Goal: Task Accomplishment & Management: Manage account settings

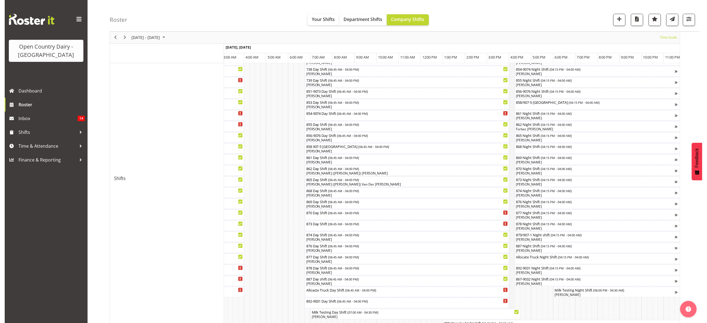
scroll to position [166, 0]
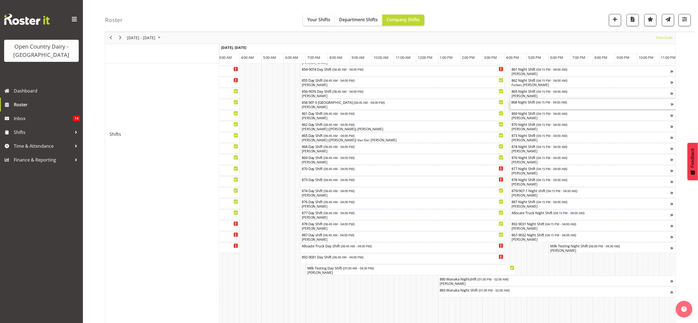
click at [521, 108] on div "868 Night Shift ( 04:15 PM - 04:00 AM )" at bounding box center [590, 104] width 159 height 10
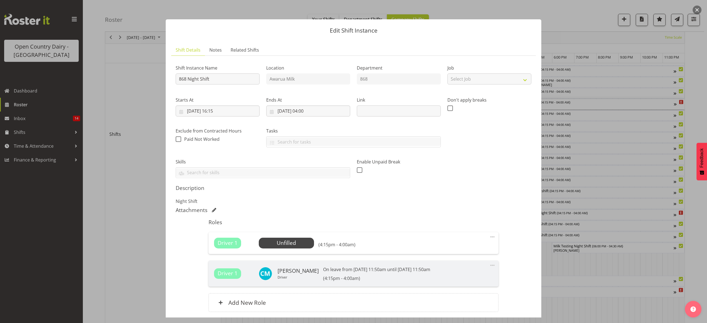
scroll to position [44, 0]
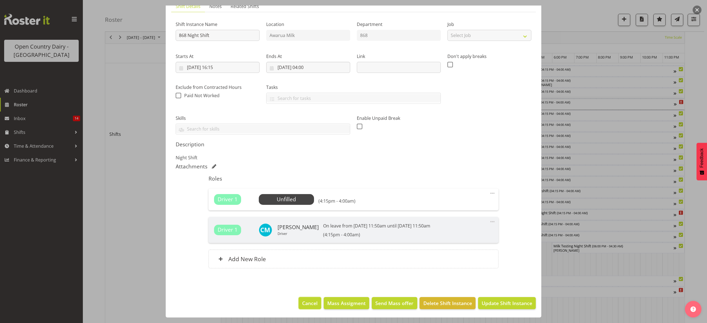
click at [299, 306] on button "Cancel" at bounding box center [310, 303] width 23 height 12
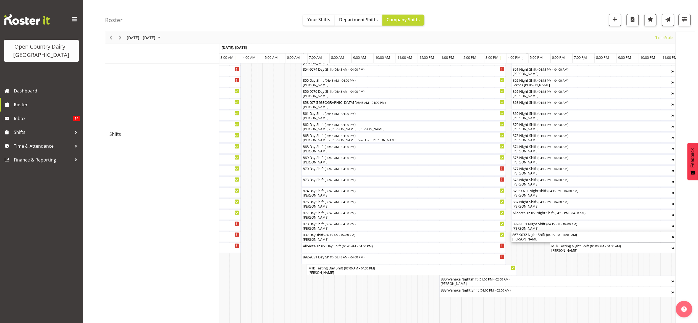
click at [561, 237] on span "04:15 PM - 04:00 AM" at bounding box center [561, 235] width 29 height 4
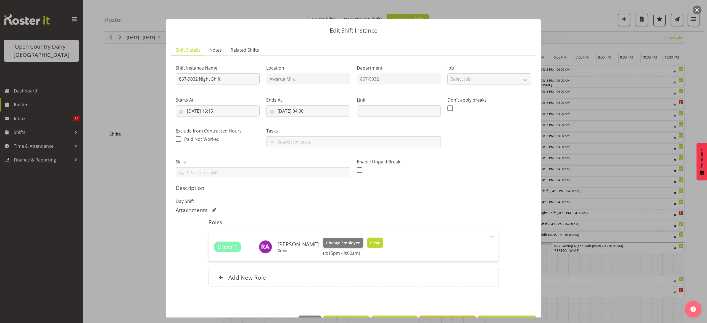
click at [370, 246] on span "Clear" at bounding box center [375, 243] width 10 height 6
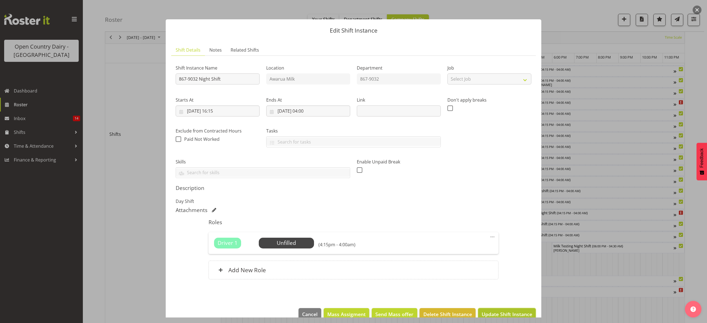
click at [490, 312] on span "Update Shift Instance" at bounding box center [507, 314] width 51 height 7
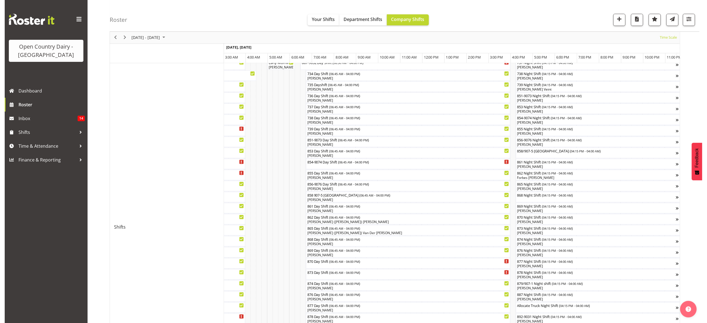
scroll to position [111, 0]
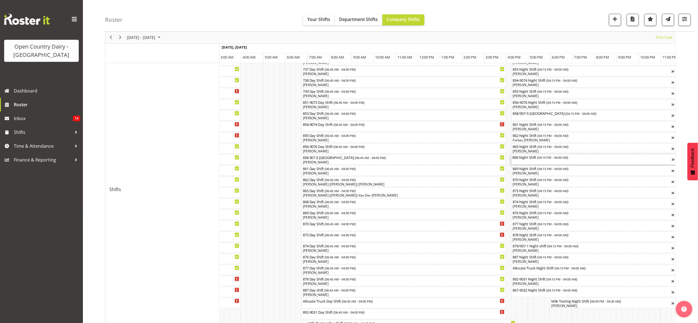
click at [519, 158] on div "868 Night Shift ( 04:15 PM - 04:00 AM )" at bounding box center [592, 157] width 159 height 6
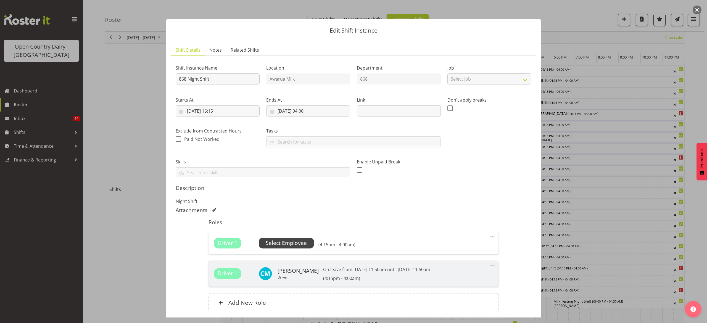
click at [275, 243] on span "Select Employee" at bounding box center [286, 243] width 41 height 8
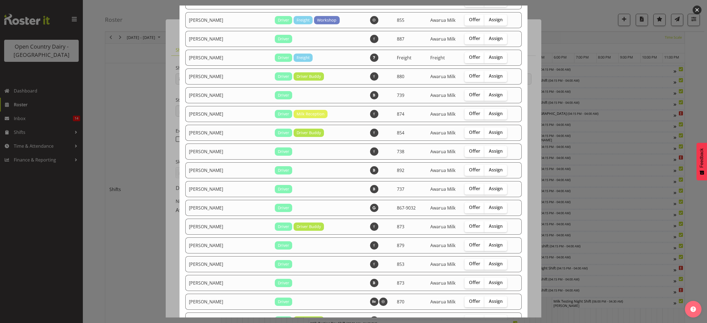
scroll to position [608, 0]
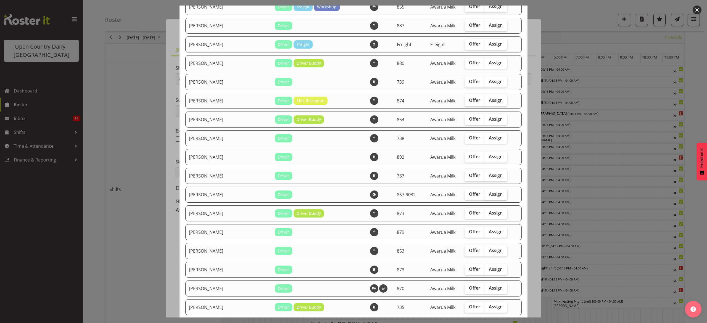
click at [489, 191] on span "Assign" at bounding box center [496, 194] width 14 height 6
click at [485, 193] on input "Assign" at bounding box center [487, 195] width 4 height 4
checkbox input "true"
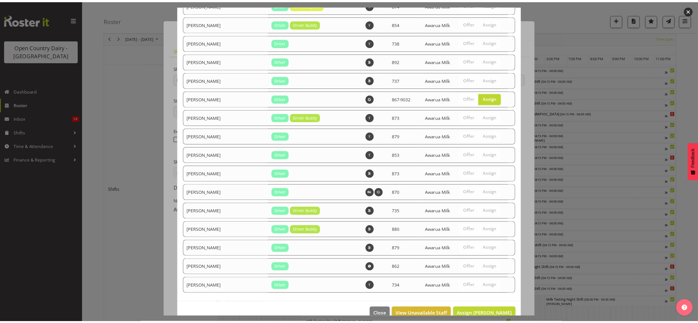
scroll to position [715, 0]
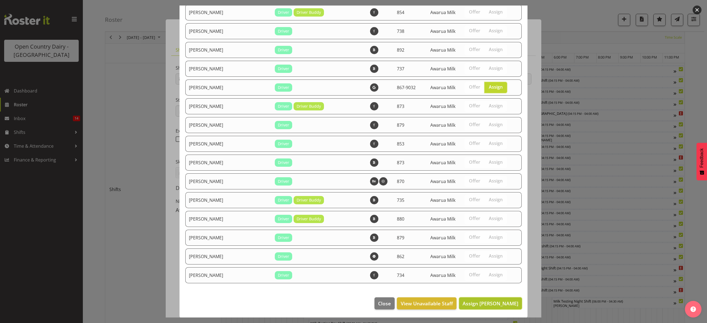
click at [501, 308] on button "Assign Richard Aitken" at bounding box center [490, 304] width 63 height 12
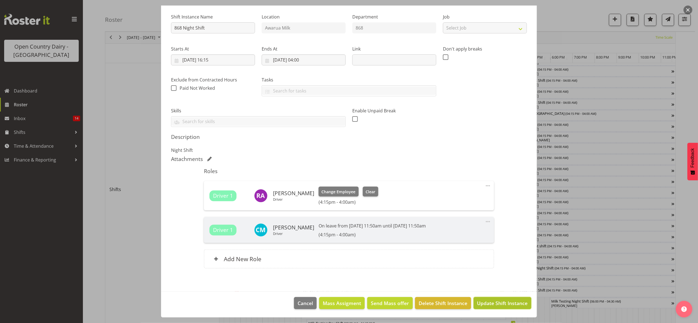
click at [488, 300] on span "Update Shift Instance" at bounding box center [502, 303] width 51 height 7
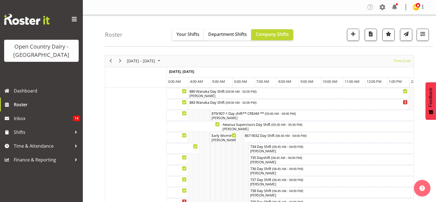
scroll to position [0, 3250]
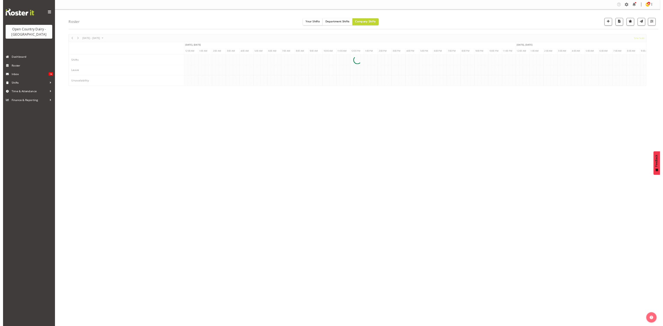
scroll to position [0, 2122]
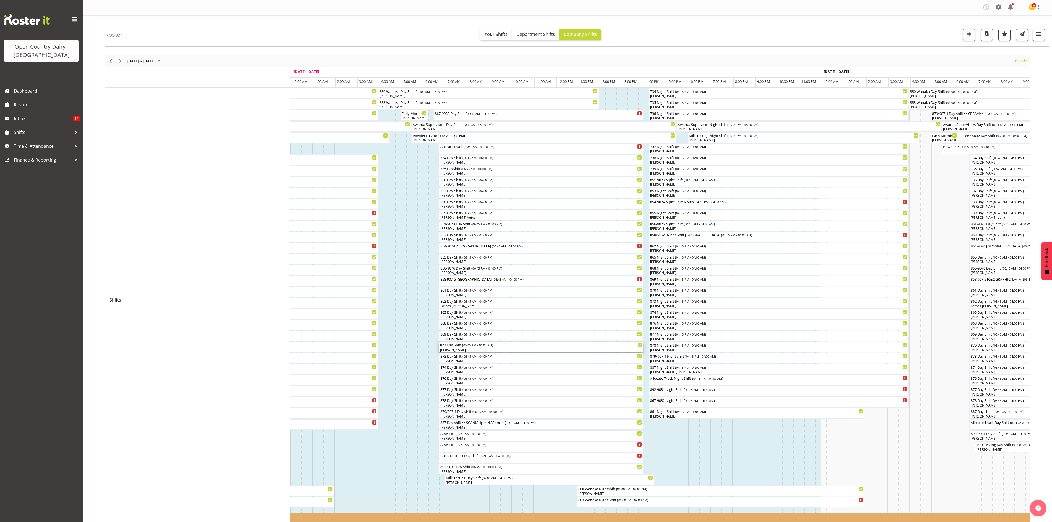
drag, startPoint x: 1050, startPoint y: 1, endPoint x: 647, endPoint y: 112, distance: 417.8
click at [579, 343] on div "870 Day Shift ( 06:45 AM - 04:00 PM )" at bounding box center [541, 345] width 202 height 6
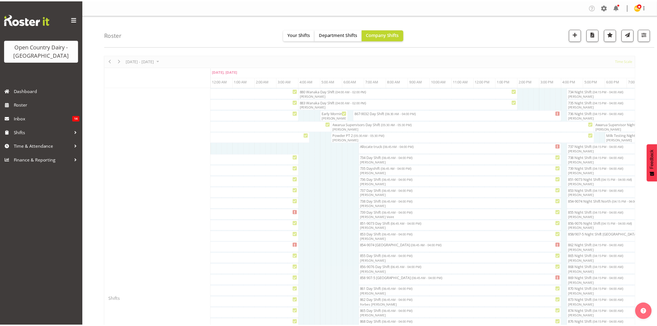
scroll to position [0, 2121]
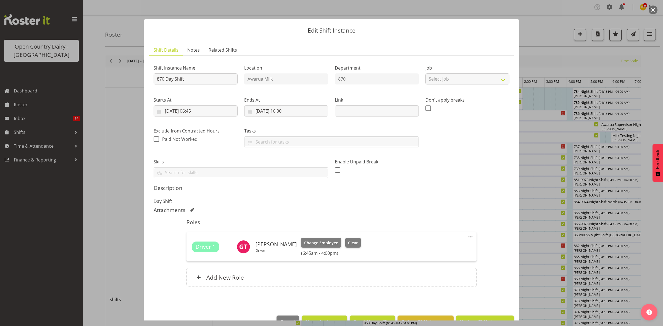
click at [545, 243] on div at bounding box center [331, 163] width 663 height 326
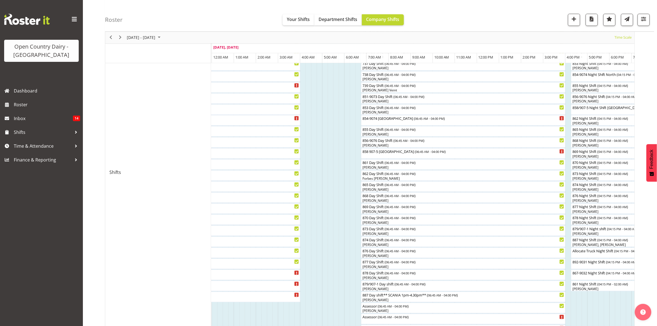
scroll to position [138, 0]
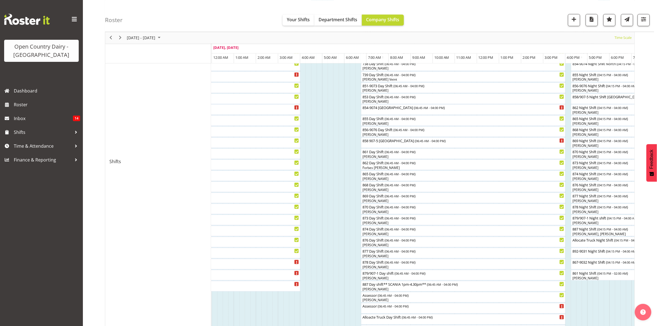
click at [607, 299] on td "Timeline Week of October 3, 2025" at bounding box center [607, 161] width 6 height 425
